Goal: Information Seeking & Learning: Learn about a topic

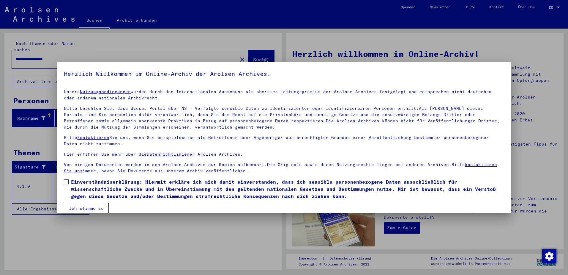
click at [66, 181] on span at bounding box center [66, 181] width 5 height 5
click at [89, 208] on button "Ich stimme zu" at bounding box center [86, 207] width 45 height 11
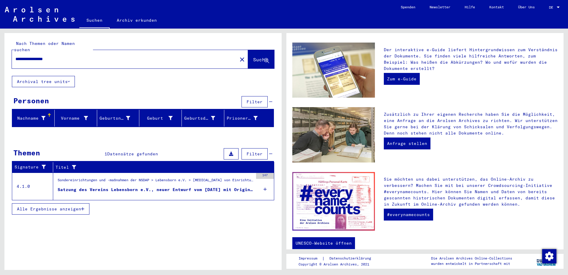
scroll to position [157, 0]
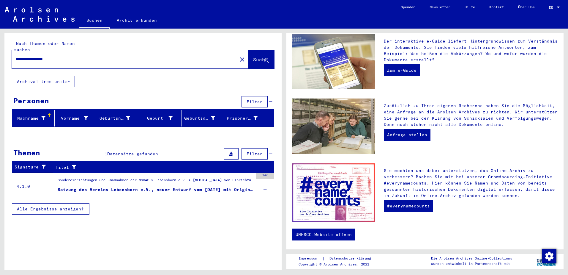
click at [45, 56] on input "**********" at bounding box center [122, 59] width 215 height 6
click at [65, 56] on input "**********" at bounding box center [122, 59] width 215 height 6
type input "**********"
click at [256, 56] on span "Suche" at bounding box center [260, 59] width 15 height 6
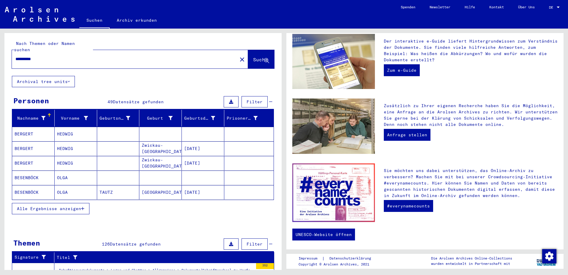
click at [60, 206] on span "Alle Ergebnisse anzeigen" at bounding box center [49, 208] width 64 height 5
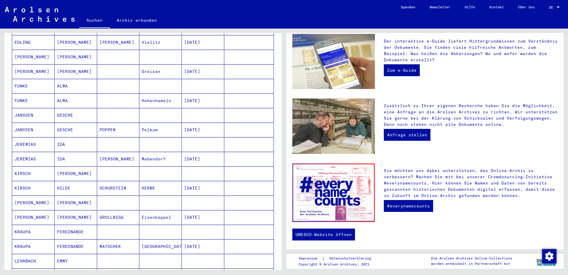
scroll to position [238, 0]
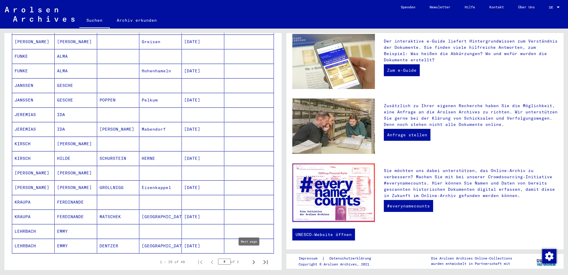
click at [250, 258] on icon "Next page" at bounding box center [254, 262] width 8 height 8
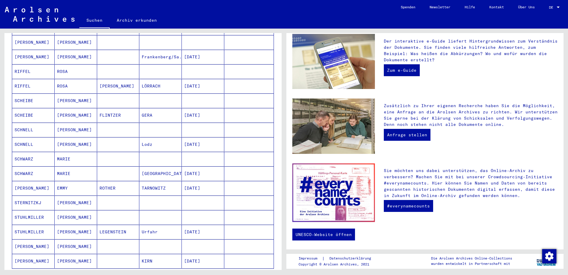
scroll to position [386, 0]
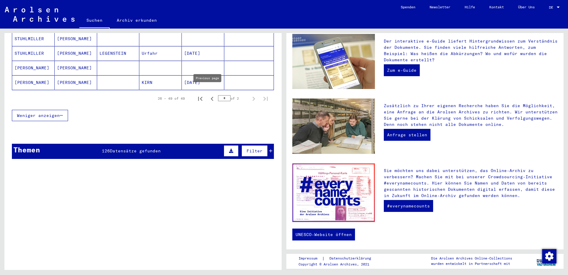
click at [208, 95] on icon "Previous page" at bounding box center [212, 99] width 8 height 8
type input "*"
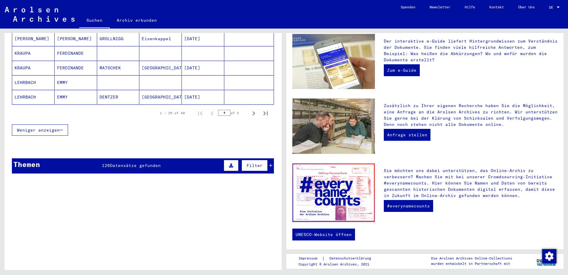
click at [269, 163] on icon at bounding box center [270, 165] width 3 height 4
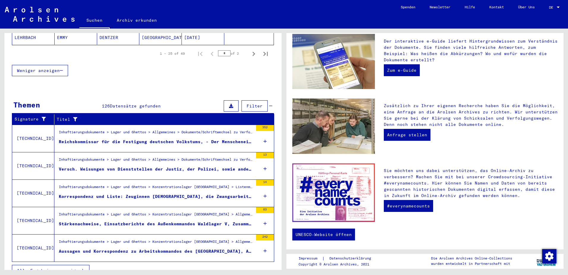
scroll to position [449, 0]
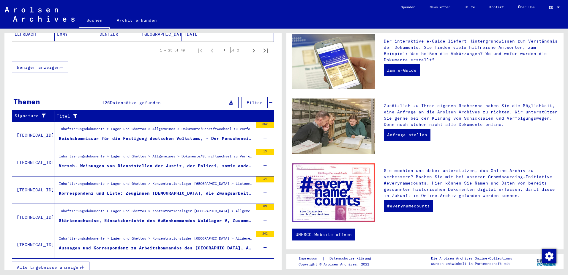
click at [55, 264] on span "Alle Ergebnisse anzeigen" at bounding box center [49, 266] width 64 height 5
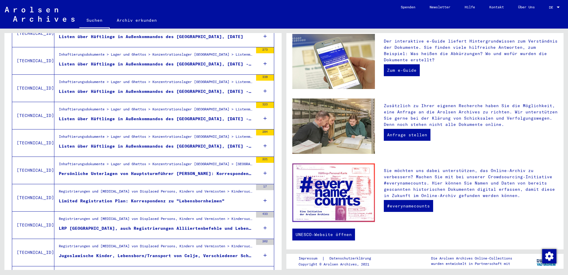
scroll to position [357, 0]
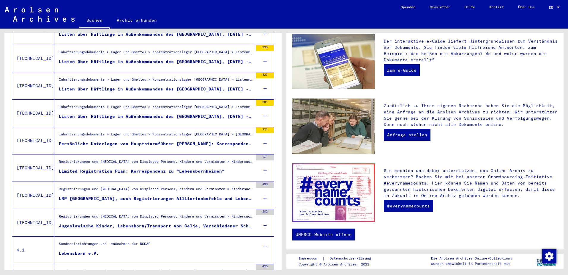
click at [180, 168] on div "Limited Registration Plan: Korrespondenz zu "Lebensbornheimen"" at bounding box center [142, 171] width 166 height 6
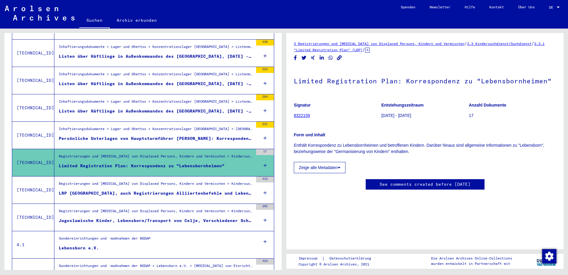
click at [331, 167] on button "Zeige alle Metadaten" at bounding box center [320, 167] width 52 height 11
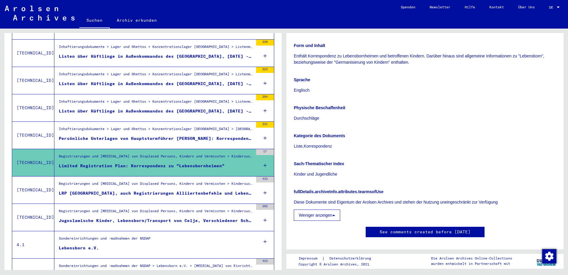
scroll to position [149, 0]
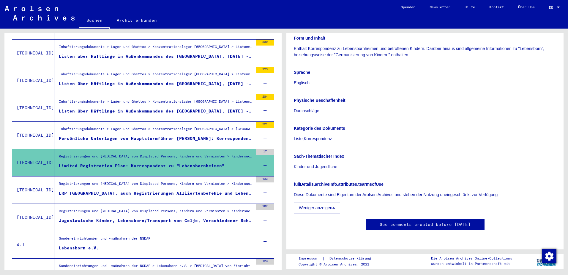
click at [437, 221] on link "See comments created before [DATE]" at bounding box center [425, 224] width 91 height 6
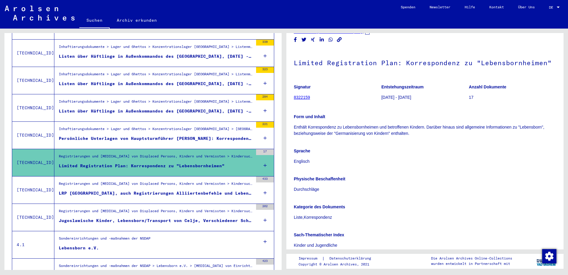
scroll to position [0, 0]
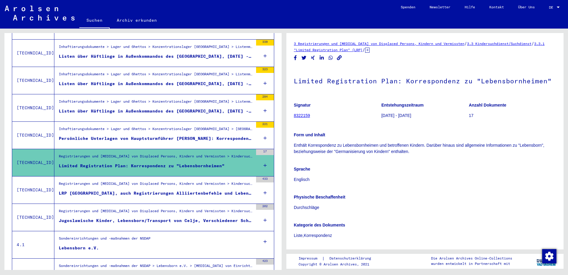
click at [301, 116] on link "8322159" at bounding box center [302, 115] width 16 height 5
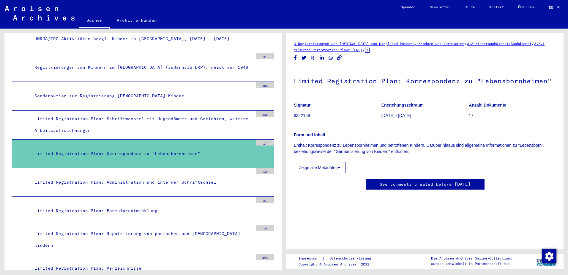
click at [370, 50] on icon at bounding box center [367, 50] width 4 height 5
click at [401, 43] on link "3 Registrierungen und [MEDICAL_DATA] von Displaced Persons, Kindern und Vermiss…" at bounding box center [379, 43] width 171 height 4
click at [489, 43] on link "3.3 Kindersuchdienst/Suchdienst" at bounding box center [499, 43] width 64 height 4
click at [318, 167] on button "Zeige alle Metadaten" at bounding box center [320, 167] width 52 height 11
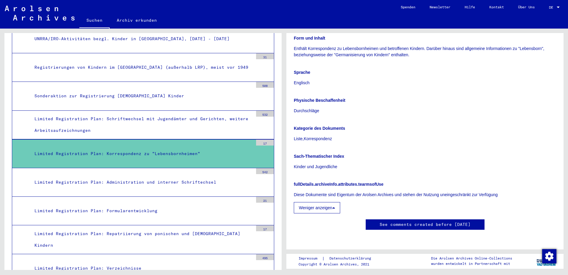
scroll to position [178, 0]
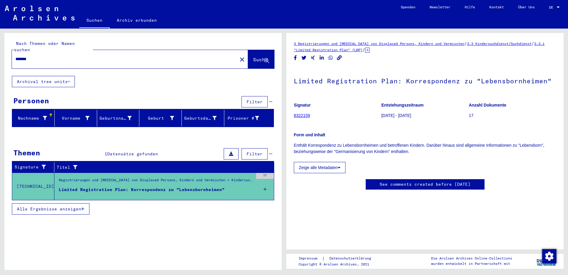
click at [51, 207] on button "Alle Ergebnisse anzeigen" at bounding box center [51, 208] width 78 height 11
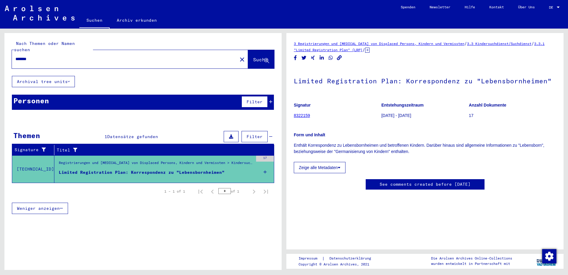
click at [161, 169] on div "Limited Registration Plan: Korrespondenz zu "Lebensbornheimen"" at bounding box center [142, 172] width 166 height 6
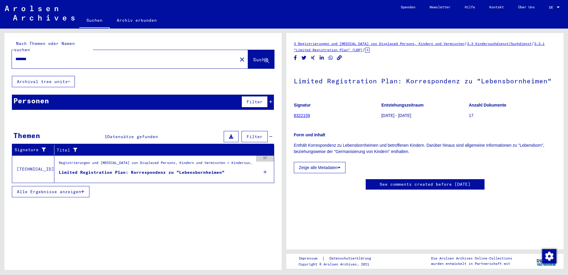
click at [37, 189] on span "Alle Ergebnisse anzeigen" at bounding box center [49, 191] width 64 height 5
click at [265, 165] on icon at bounding box center [265, 171] width 3 height 21
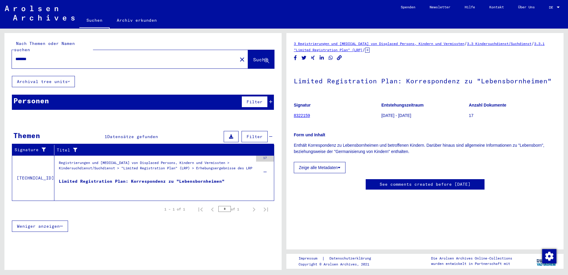
click at [351, 52] on link "3.3.1 "Limited Registration Plan" (LRP)" at bounding box center [419, 46] width 251 height 11
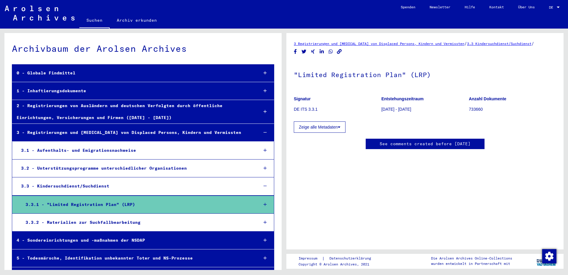
click at [106, 203] on div "3.3.1 - "Limited Registration Plan" (LRP)" at bounding box center [137, 205] width 233 height 12
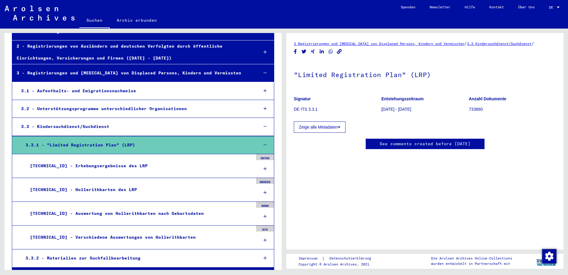
scroll to position [89, 0]
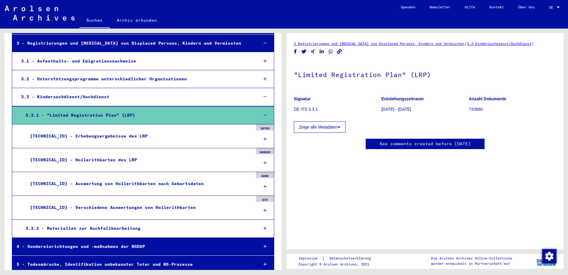
click at [117, 134] on div "[TECHNICAL_ID] - Erhebungsergebnisse des LRP" at bounding box center [140, 136] width 228 height 12
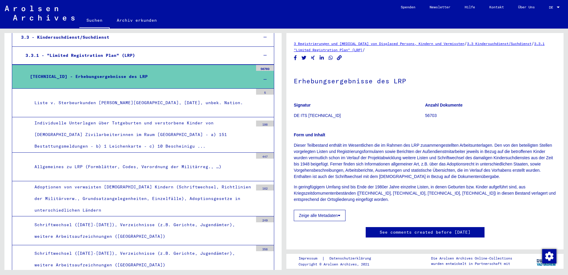
scroll to position [208, 0]
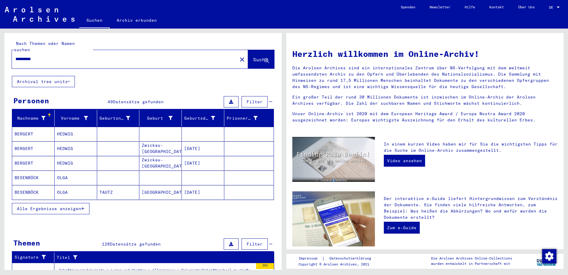
type input "**********"
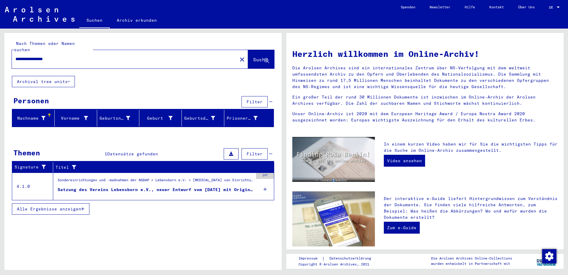
click at [57, 206] on span "Alle Ergebnisse anzeigen" at bounding box center [49, 208] width 64 height 5
